Goal: Task Accomplishment & Management: Complete application form

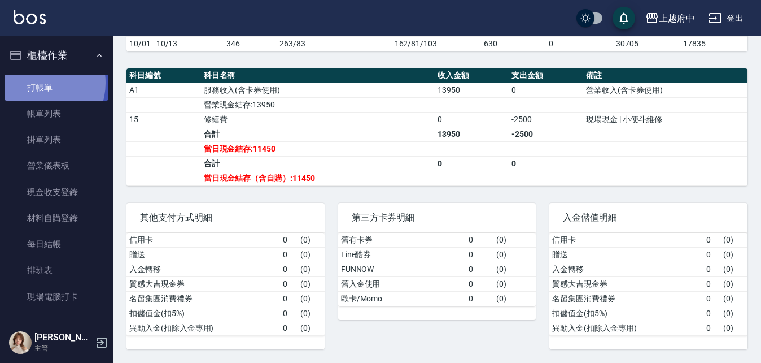
click at [38, 82] on link "打帳單" at bounding box center [57, 88] width 104 height 26
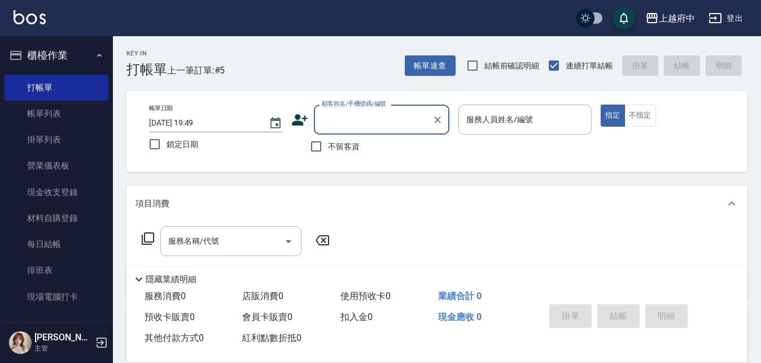
type input "ㄒ"
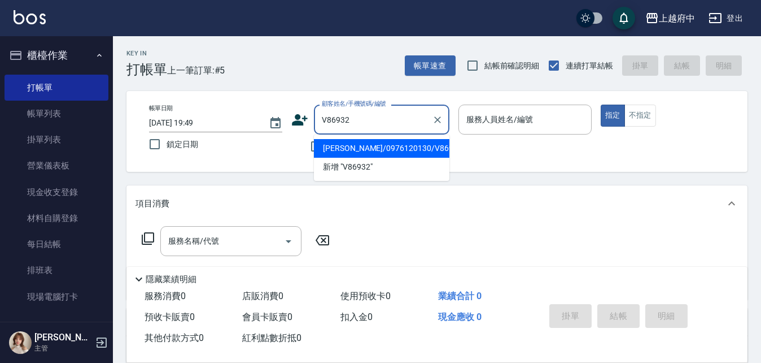
click at [398, 152] on li "[PERSON_NAME]/0976120130/V86932" at bounding box center [382, 148] width 136 height 19
type input "[PERSON_NAME]/0976120130/V86932"
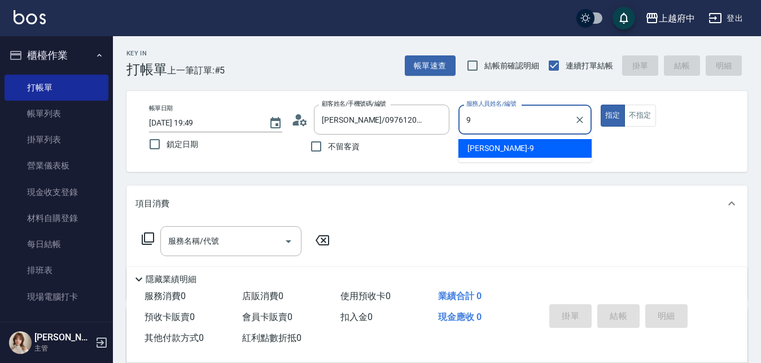
type input "[PERSON_NAME]-9"
type button "true"
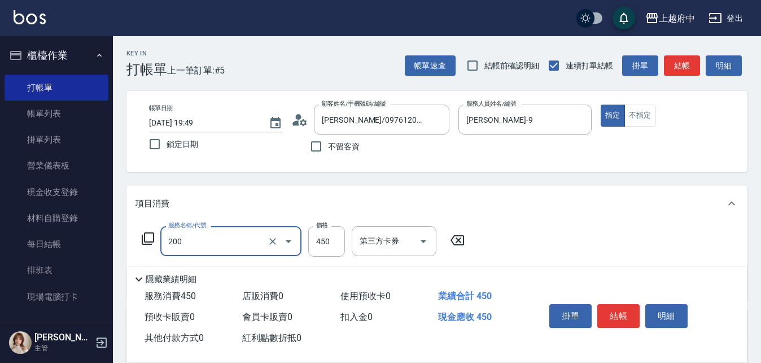
type input "有機洗髮(200)"
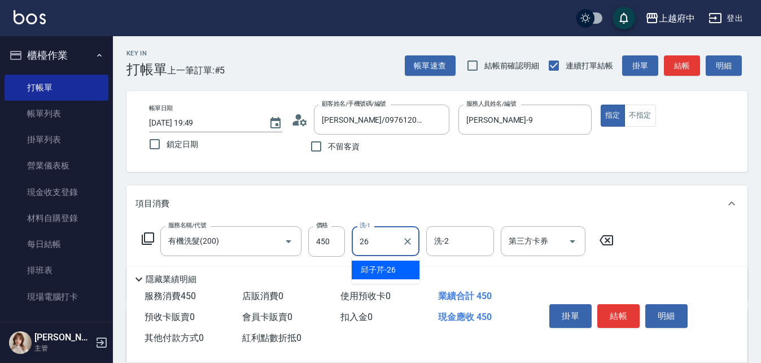
type input "[PERSON_NAME]-26"
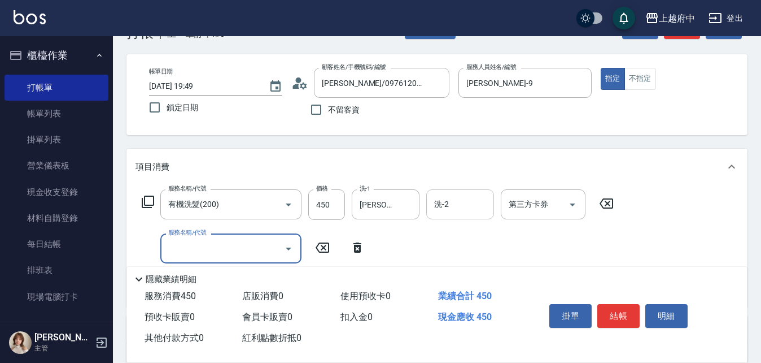
scroll to position [113, 0]
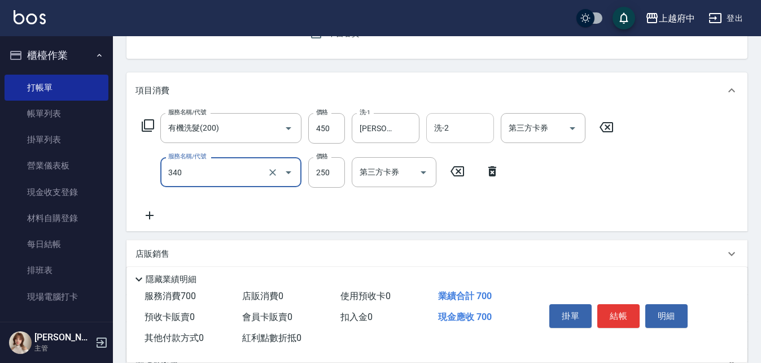
type input "剪髮(340)"
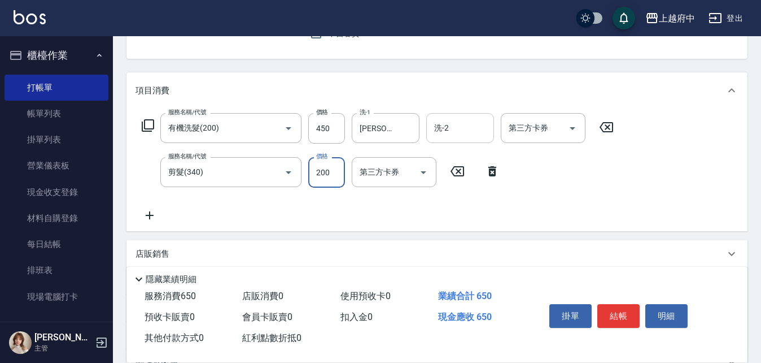
type input "200"
click at [498, 211] on div "服務名稱/代號 有機洗髮(200) 服務名稱/代號 價格 450 價格 洗-1 [PERSON_NAME]-26 洗-1 洗-2 洗-2 第三方卡券 第三方卡…" at bounding box center [378, 167] width 485 height 109
click at [617, 311] on button "結帳" at bounding box center [619, 316] width 42 height 24
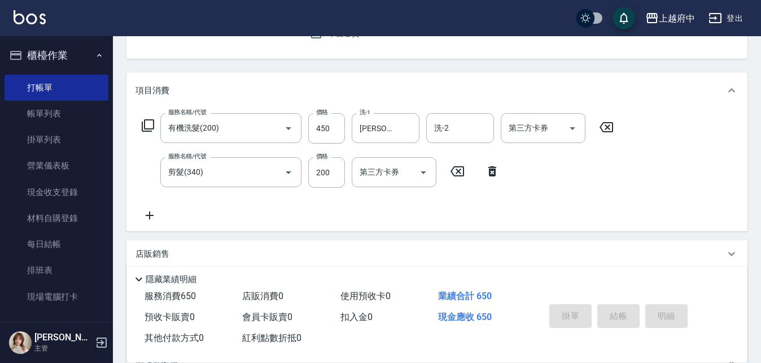
type input "[DATE] 19:51"
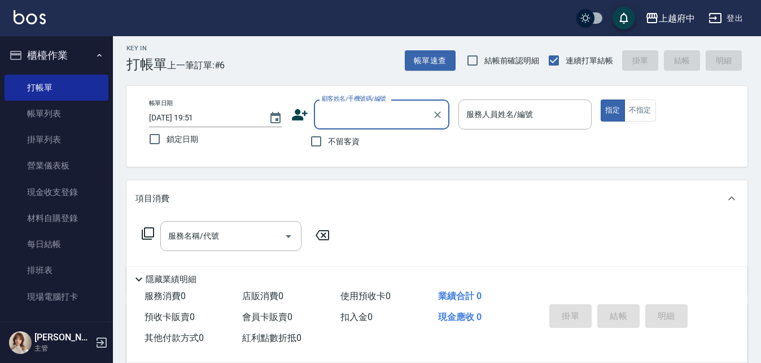
scroll to position [0, 0]
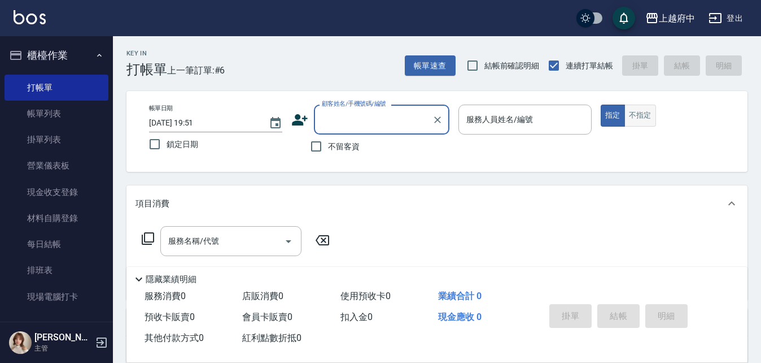
click at [639, 116] on button "不指定" at bounding box center [641, 115] width 32 height 22
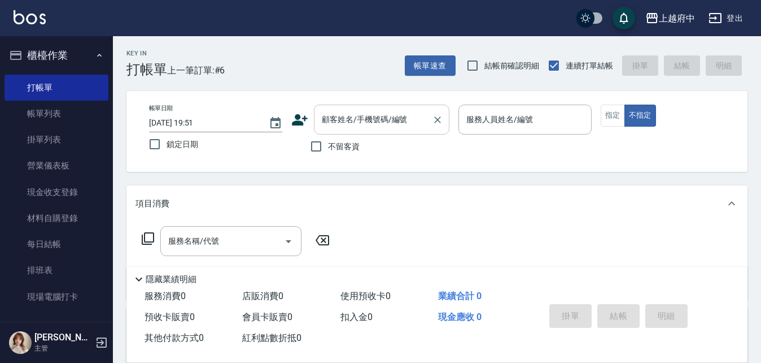
click at [380, 121] on input "顧客姓名/手機號碼/編號" at bounding box center [373, 120] width 108 height 20
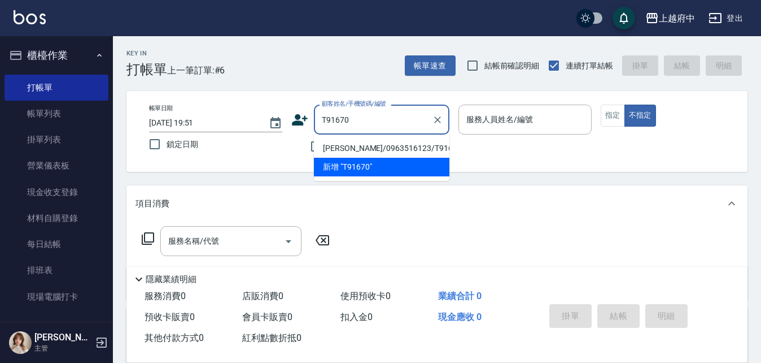
click at [377, 143] on li "[PERSON_NAME]/0963516123/T91670" at bounding box center [382, 148] width 136 height 19
type input "[PERSON_NAME]/0963516123/T91670"
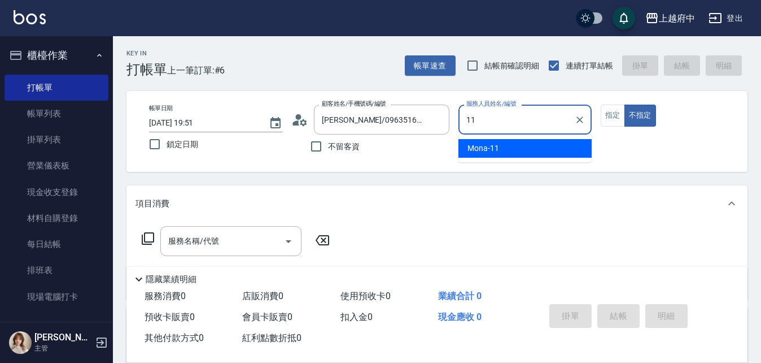
type input "Mona-11"
type button "false"
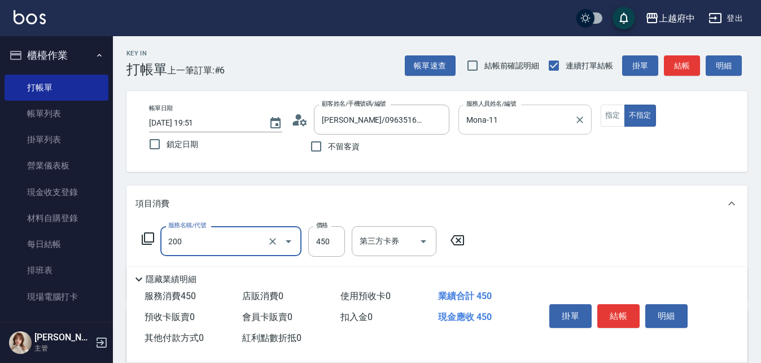
type input "有機洗髮(200)"
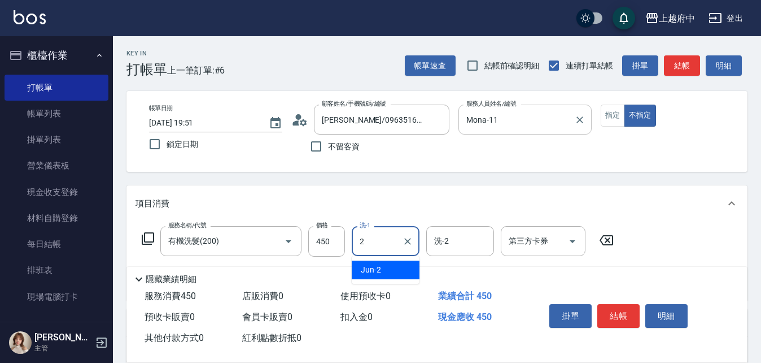
type input "Jun-2"
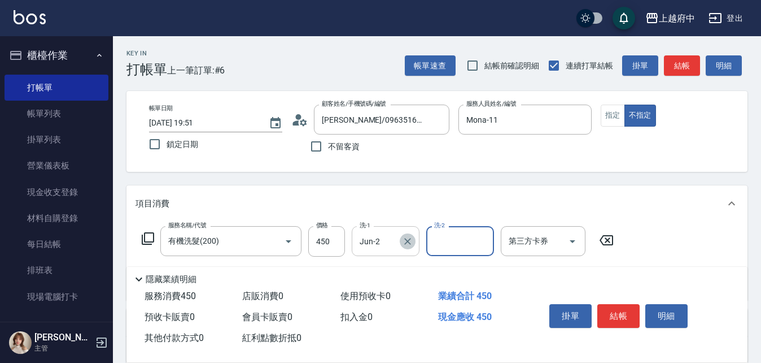
click at [408, 241] on icon "Clear" at bounding box center [407, 241] width 7 height 7
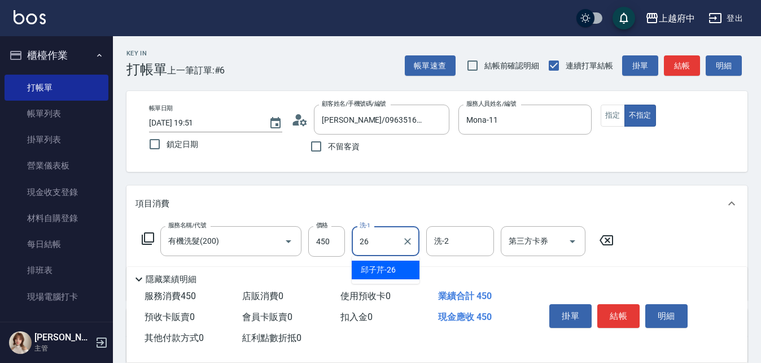
type input "[PERSON_NAME]-26"
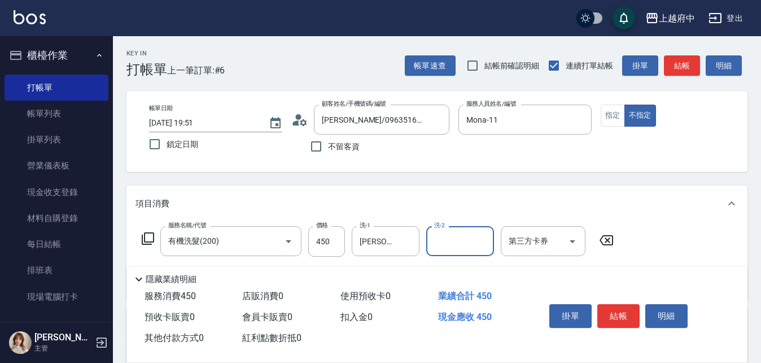
click at [442, 206] on div "項目消費" at bounding box center [431, 204] width 590 height 12
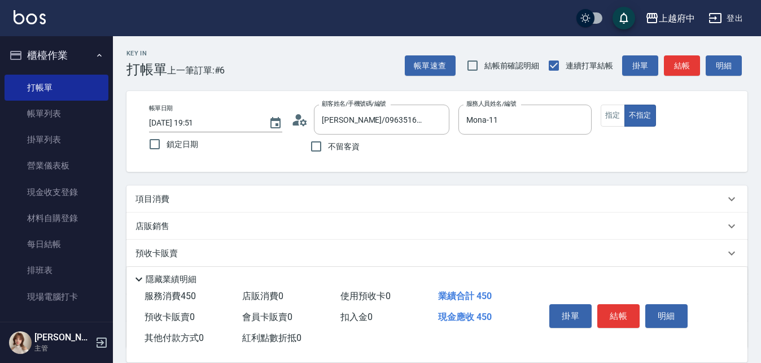
click at [455, 202] on div "項目消費" at bounding box center [431, 199] width 590 height 12
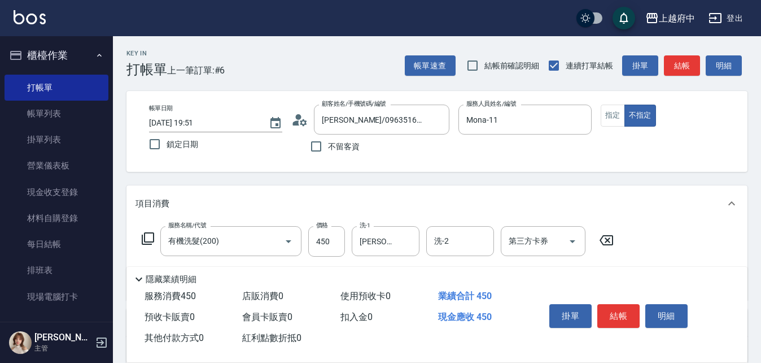
scroll to position [169, 0]
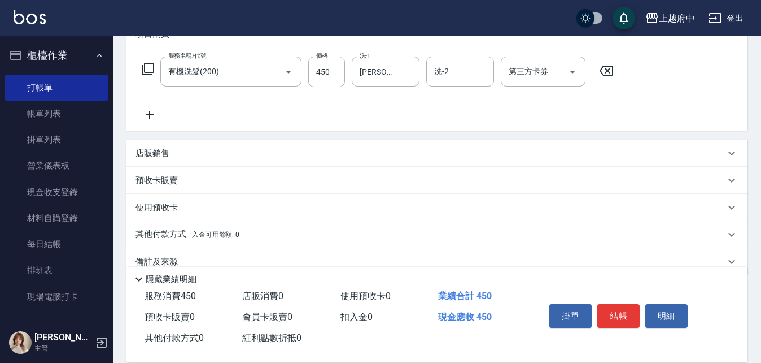
click at [347, 119] on div "服務名稱/代號 有機洗髮(200) 服務名稱/代號 價格 450 價格 洗-1 [PERSON_NAME]-26 洗-1 洗-2 洗-2 第三方卡券 第三方卡券" at bounding box center [378, 88] width 485 height 65
click at [627, 308] on button "結帳" at bounding box center [619, 316] width 42 height 24
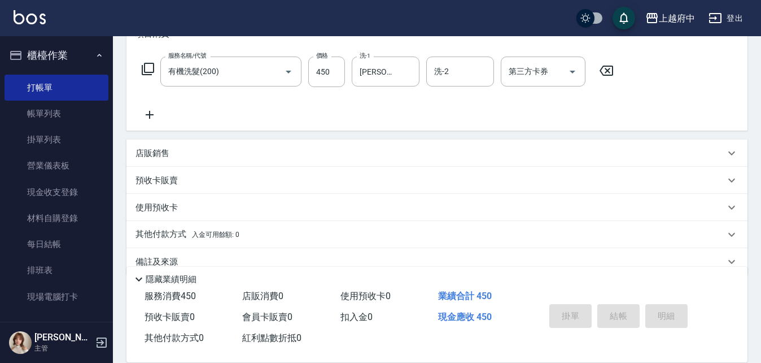
type input "[DATE] 19:59"
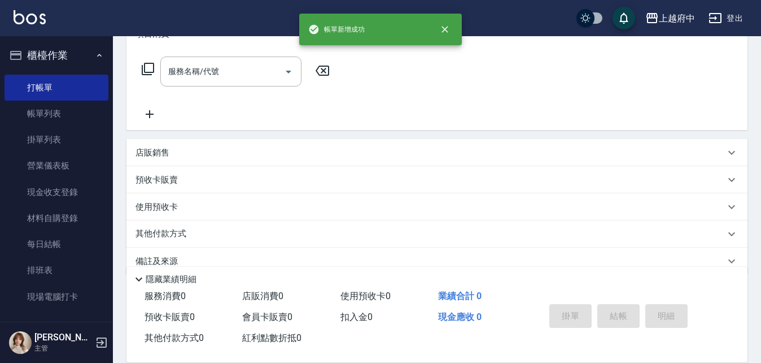
scroll to position [0, 0]
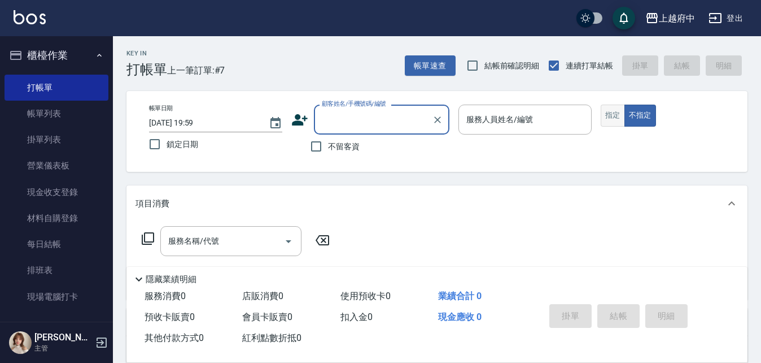
click at [611, 111] on button "指定" at bounding box center [613, 115] width 24 height 22
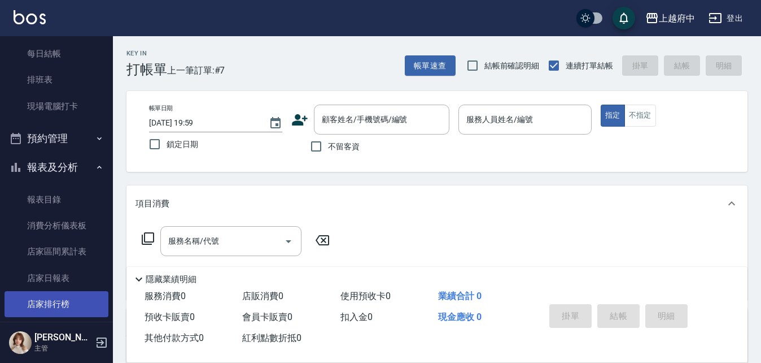
scroll to position [226, 0]
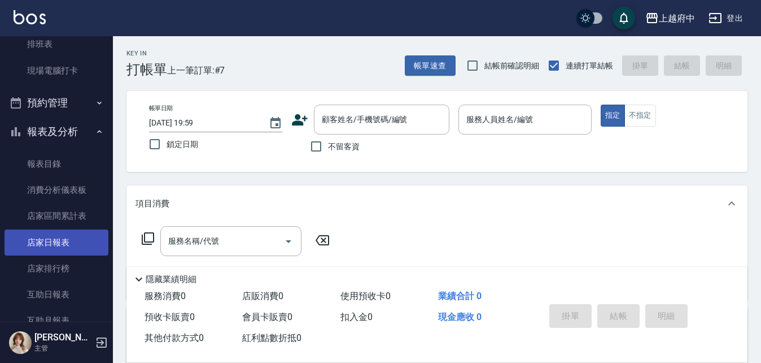
click at [51, 246] on link "店家日報表" at bounding box center [57, 242] width 104 height 26
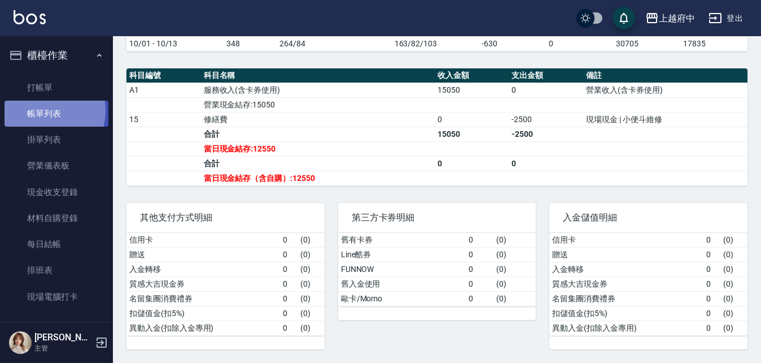
click at [43, 111] on link "帳單列表" at bounding box center [57, 114] width 104 height 26
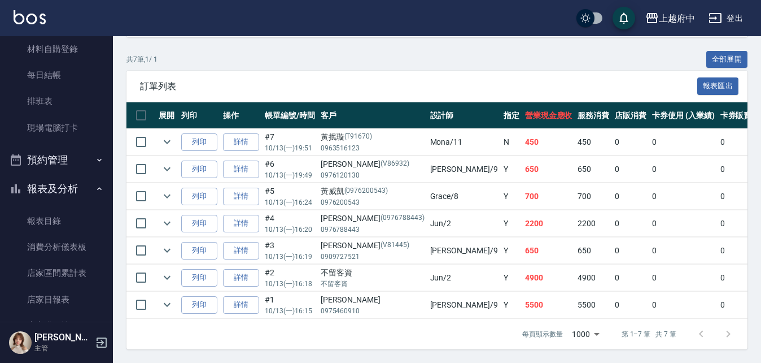
scroll to position [169, 0]
click at [58, 294] on link "店家日報表" at bounding box center [57, 299] width 104 height 26
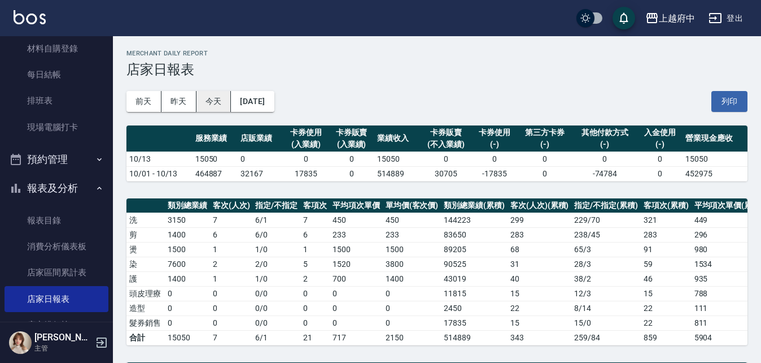
click at [221, 101] on button "今天" at bounding box center [214, 101] width 35 height 21
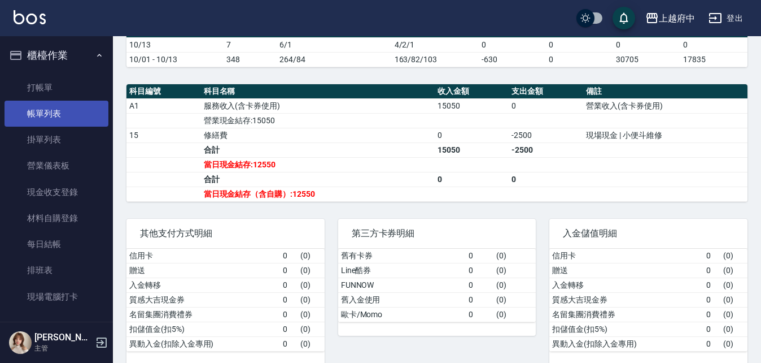
scroll to position [169, 0]
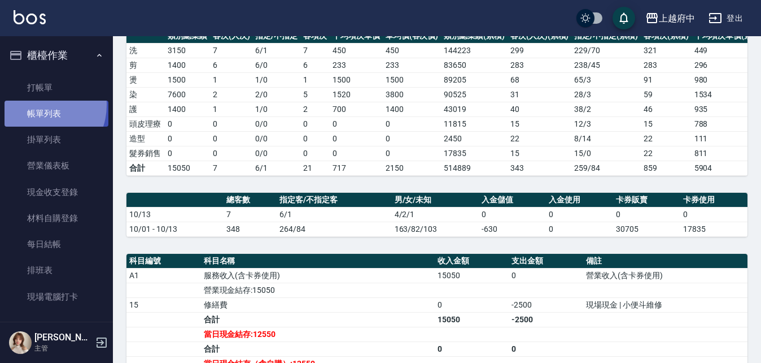
click at [37, 105] on link "帳單列表" at bounding box center [57, 114] width 104 height 26
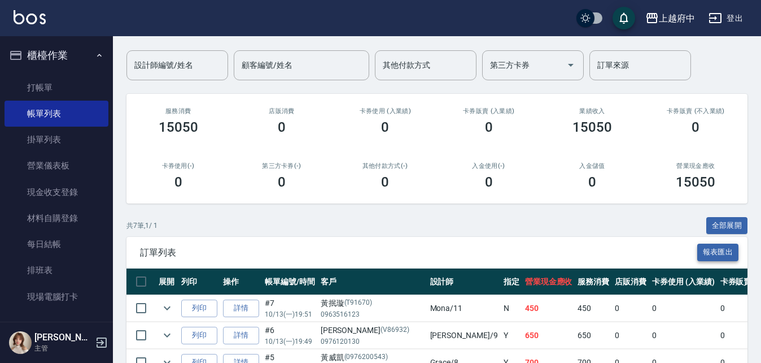
scroll to position [113, 0]
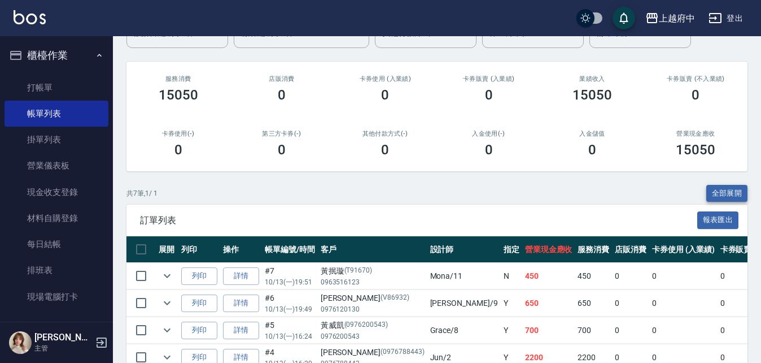
click at [718, 193] on button "全部展開" at bounding box center [728, 194] width 42 height 18
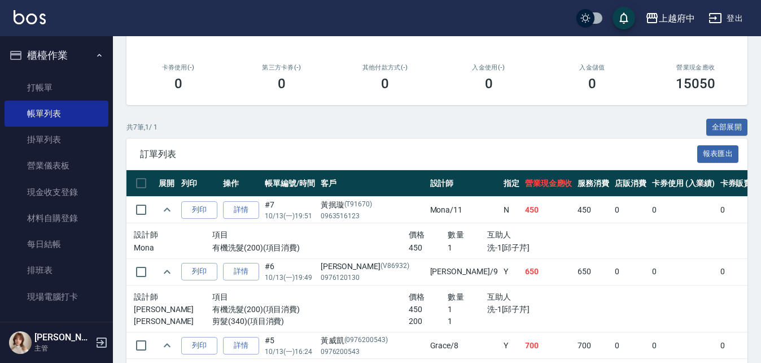
scroll to position [282, 0]
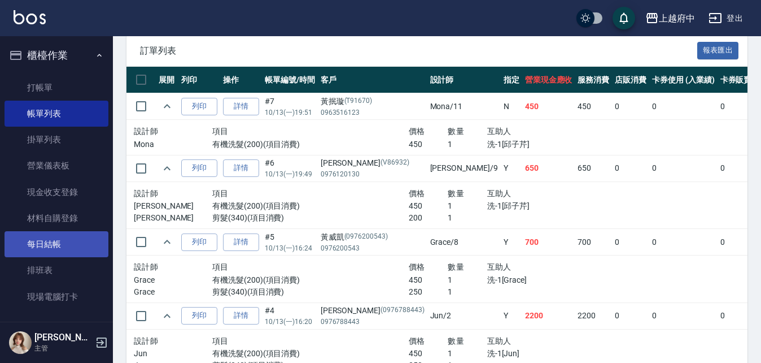
click at [52, 238] on link "每日結帳" at bounding box center [57, 244] width 104 height 26
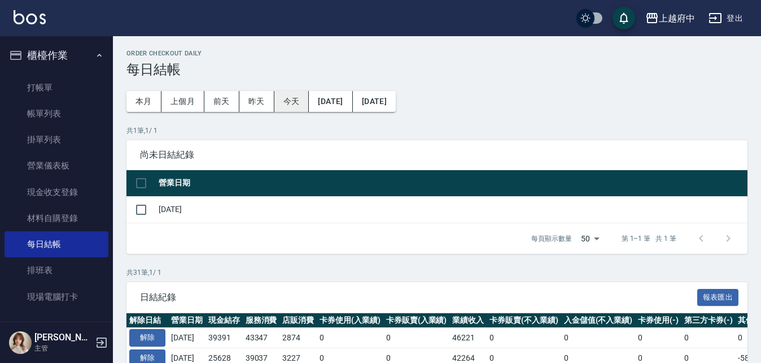
click at [286, 101] on button "今天" at bounding box center [291, 101] width 35 height 21
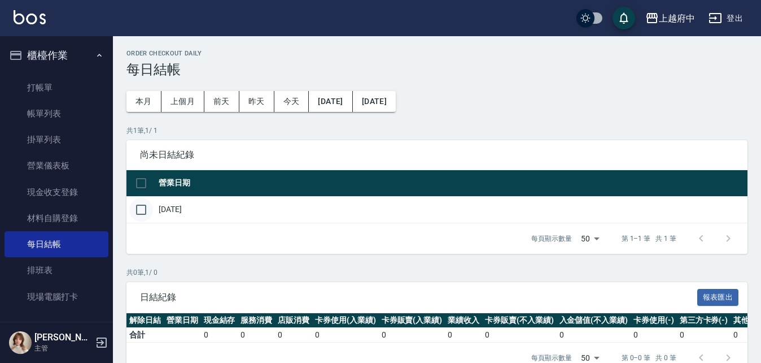
click at [136, 210] on input "checkbox" at bounding box center [141, 210] width 24 height 24
checkbox input "true"
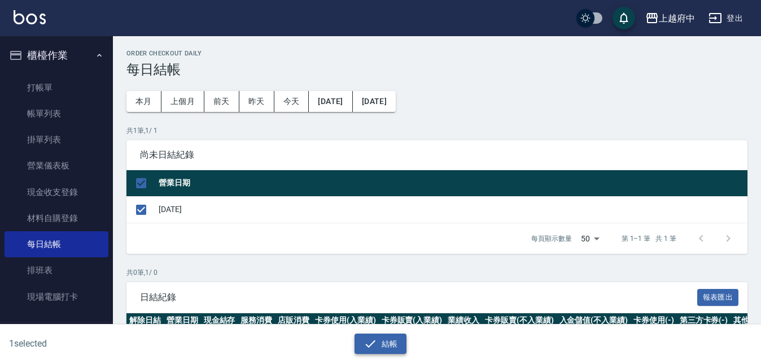
click at [388, 343] on button "結帳" at bounding box center [381, 343] width 53 height 21
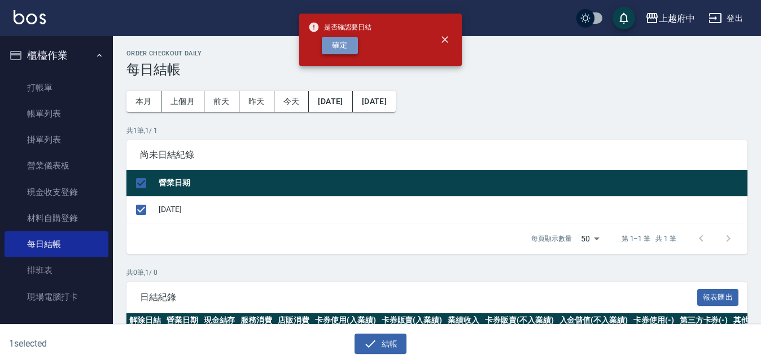
click at [338, 43] on button "確定" at bounding box center [340, 46] width 36 height 18
checkbox input "false"
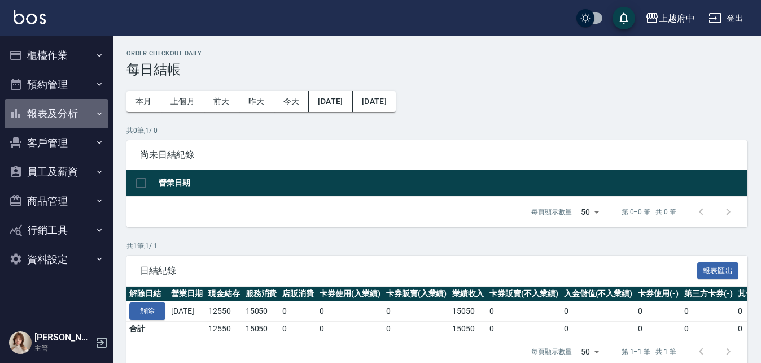
click at [54, 114] on button "報表及分析" at bounding box center [57, 113] width 104 height 29
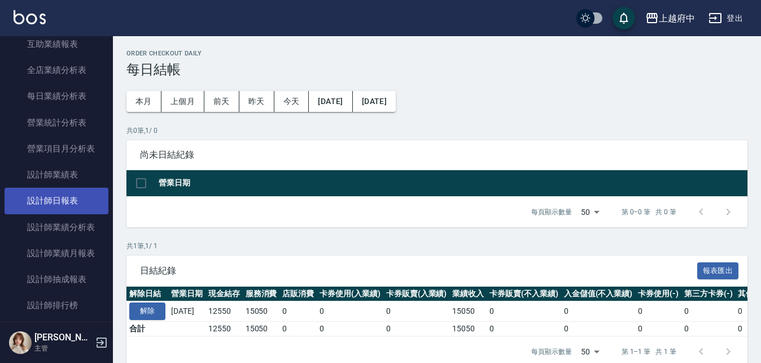
scroll to position [339, 0]
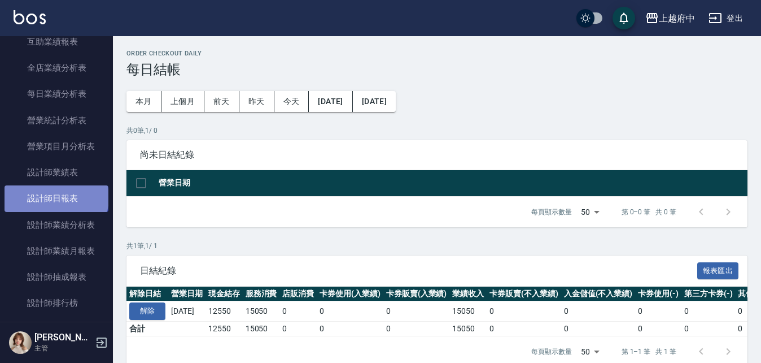
click at [55, 197] on link "設計師日報表" at bounding box center [57, 198] width 104 height 26
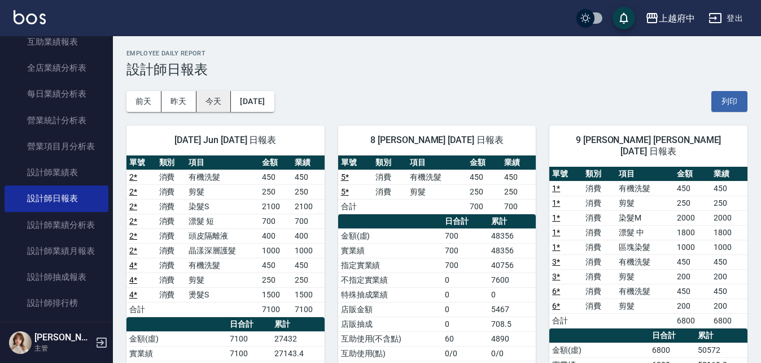
click at [208, 101] on button "今天" at bounding box center [214, 101] width 35 height 21
click at [735, 104] on button "列印" at bounding box center [730, 101] width 36 height 21
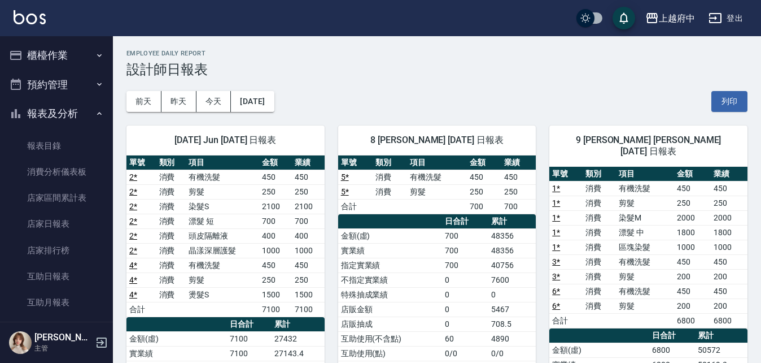
click at [50, 116] on button "報表及分析" at bounding box center [57, 113] width 104 height 29
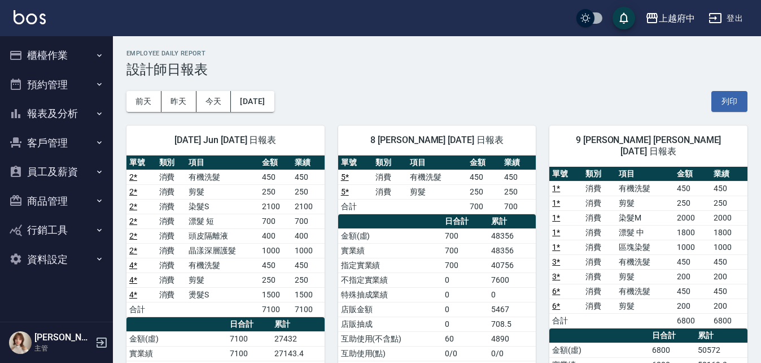
click at [51, 53] on button "櫃檯作業" at bounding box center [57, 55] width 104 height 29
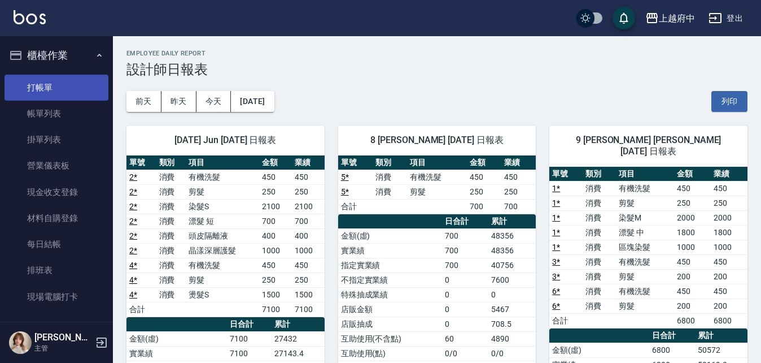
click at [49, 89] on link "打帳單" at bounding box center [57, 88] width 104 height 26
